Goal: Navigation & Orientation: Find specific page/section

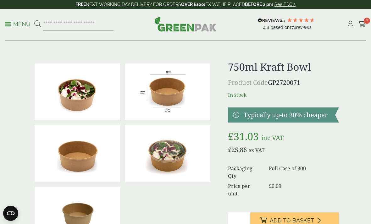
click at [13, 31] on div "Menu 4.8 Based on 178 reviews My Account" at bounding box center [185, 24] width 361 height 31
click at [9, 28] on p "Menu" at bounding box center [17, 24] width 25 height 8
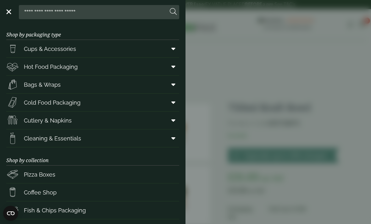
click at [39, 65] on span "Hot Food Packaging" at bounding box center [51, 67] width 54 height 8
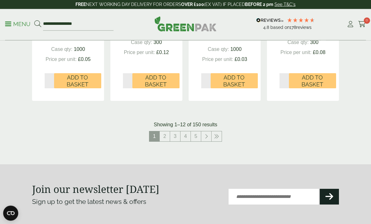
scroll to position [778, 0]
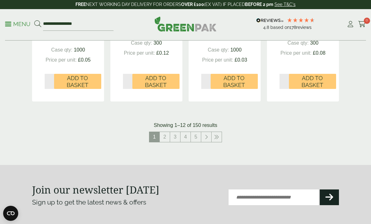
click at [160, 132] on link "2" at bounding box center [165, 137] width 10 height 10
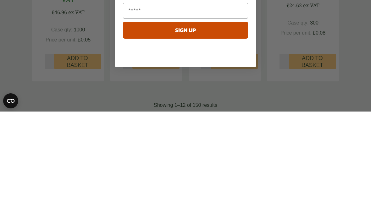
scroll to position [798, 0]
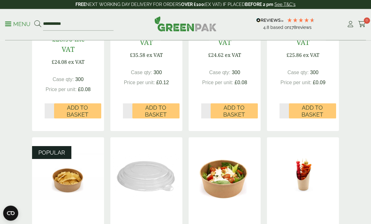
scroll to position [255, 0]
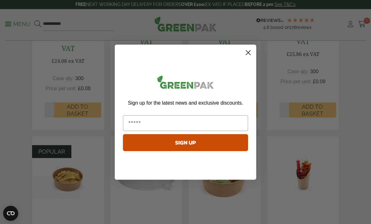
click at [247, 58] on circle "Close dialog" at bounding box center [248, 52] width 10 height 10
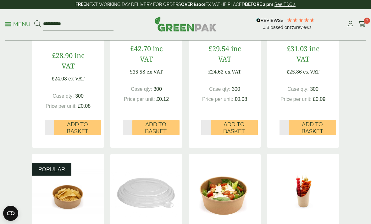
scroll to position [238, 0]
